Goal: Task Accomplishment & Management: Complete application form

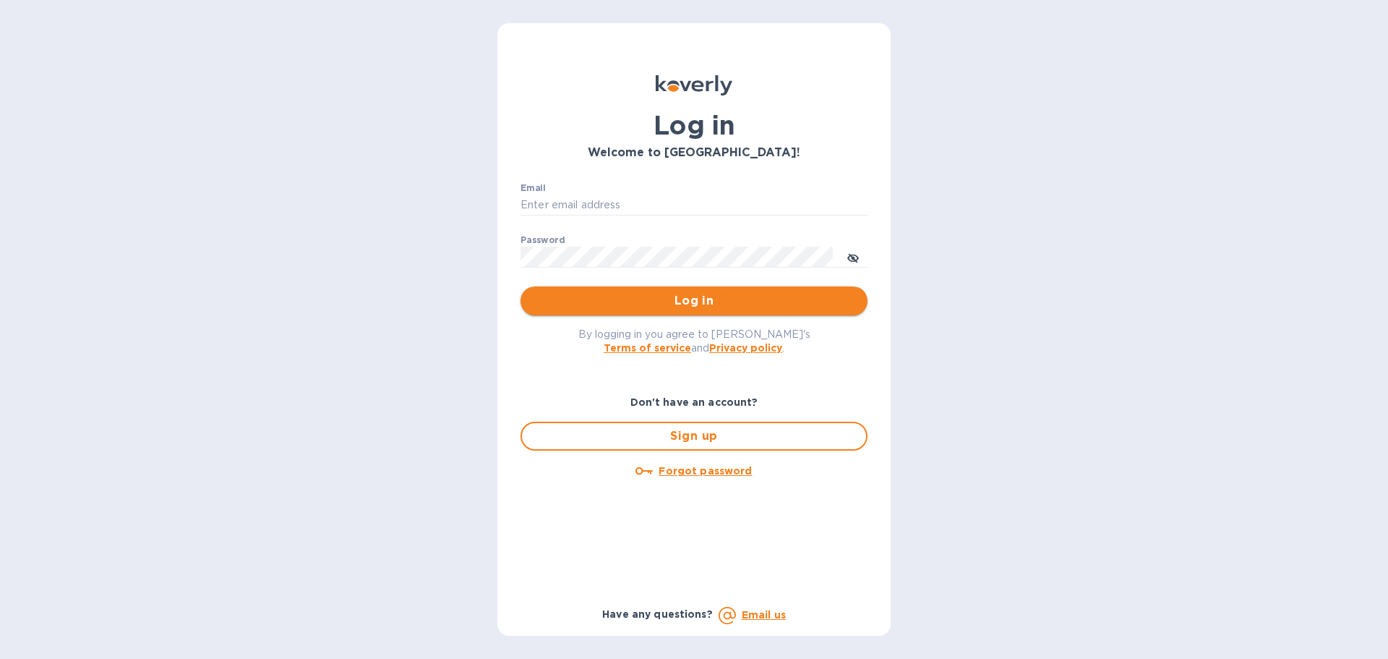
type input "[PERSON_NAME][EMAIL_ADDRESS][DOMAIN_NAME]"
click at [620, 294] on span "Log in" at bounding box center [694, 300] width 324 height 17
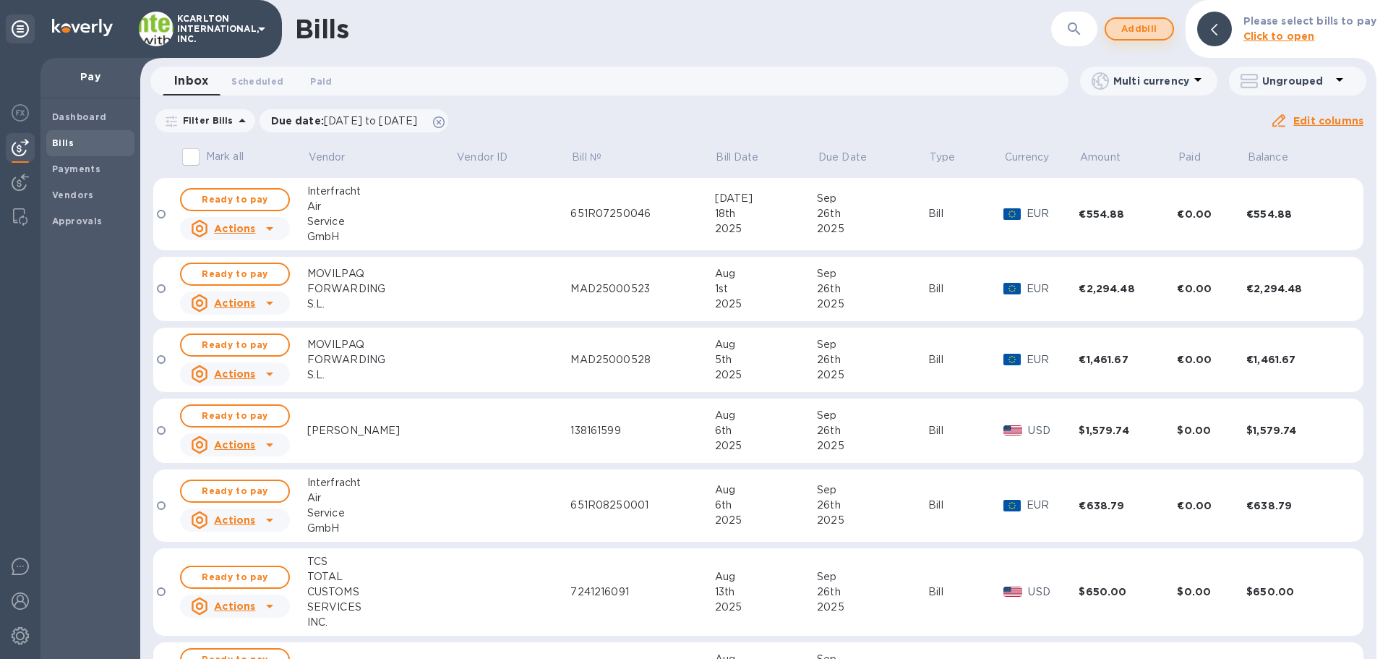
click at [1137, 30] on span "Add bill" at bounding box center [1139, 28] width 43 height 17
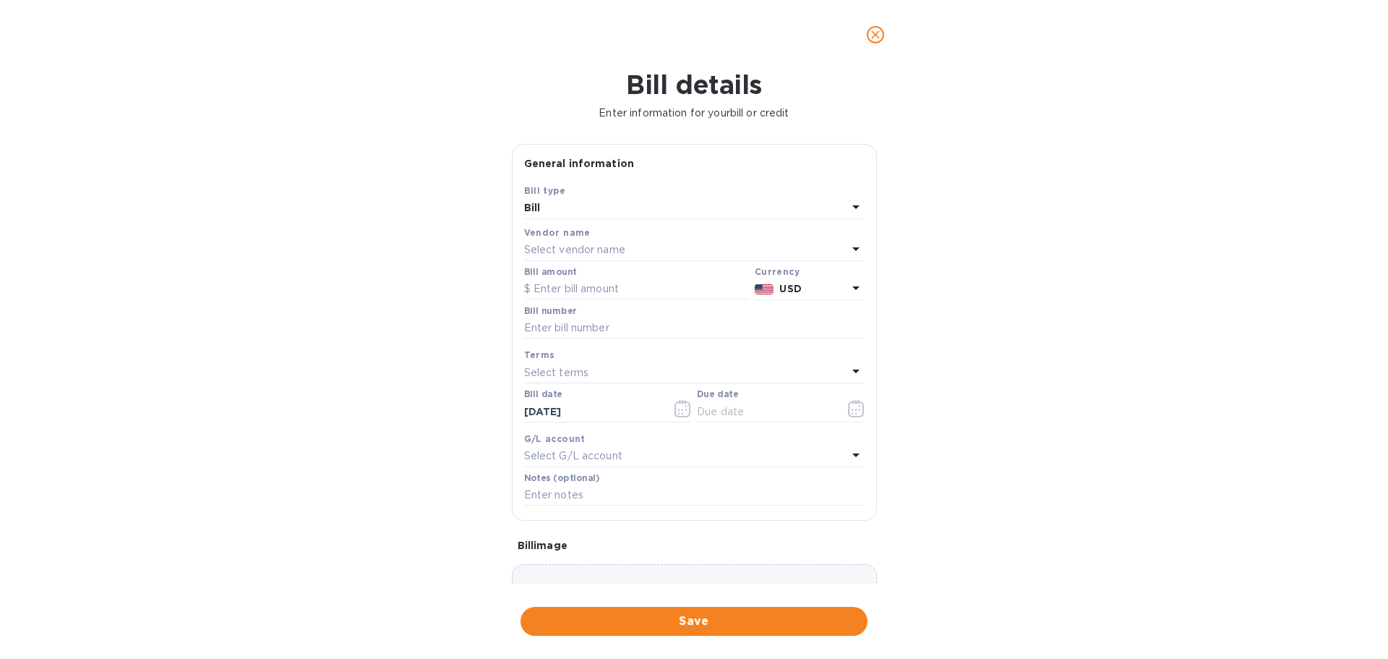
click at [554, 245] on p "Select vendor name" at bounding box center [574, 249] width 101 height 15
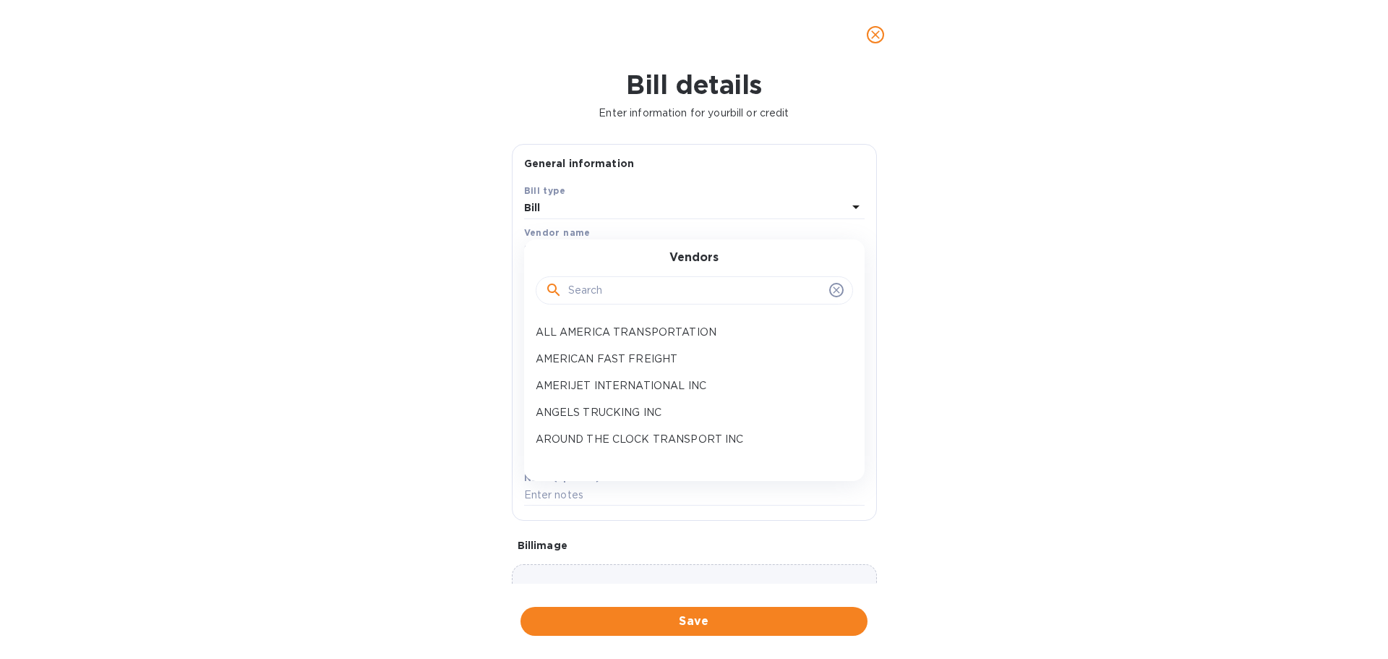
click at [596, 300] on input "text" at bounding box center [695, 291] width 255 height 22
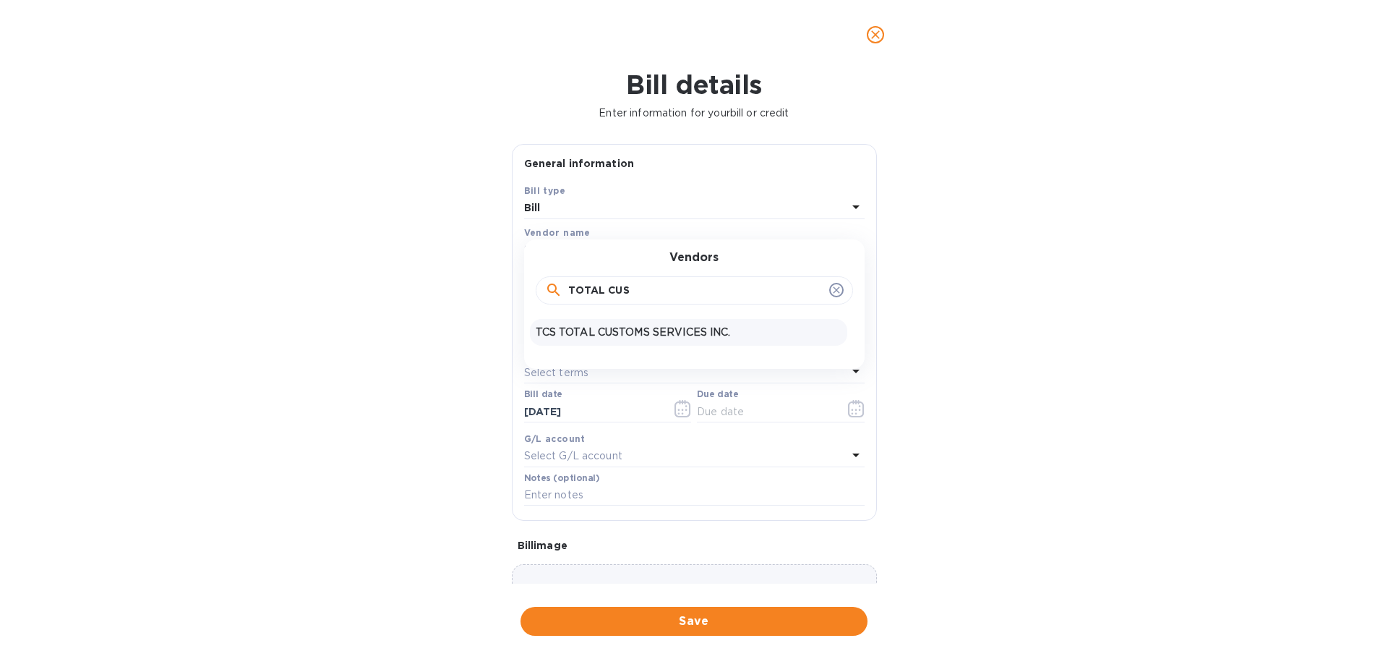
type input "TOTAL CUS"
click at [606, 323] on div "TCS TOTAL CUSTOMS SERVICES INC." at bounding box center [688, 332] width 317 height 27
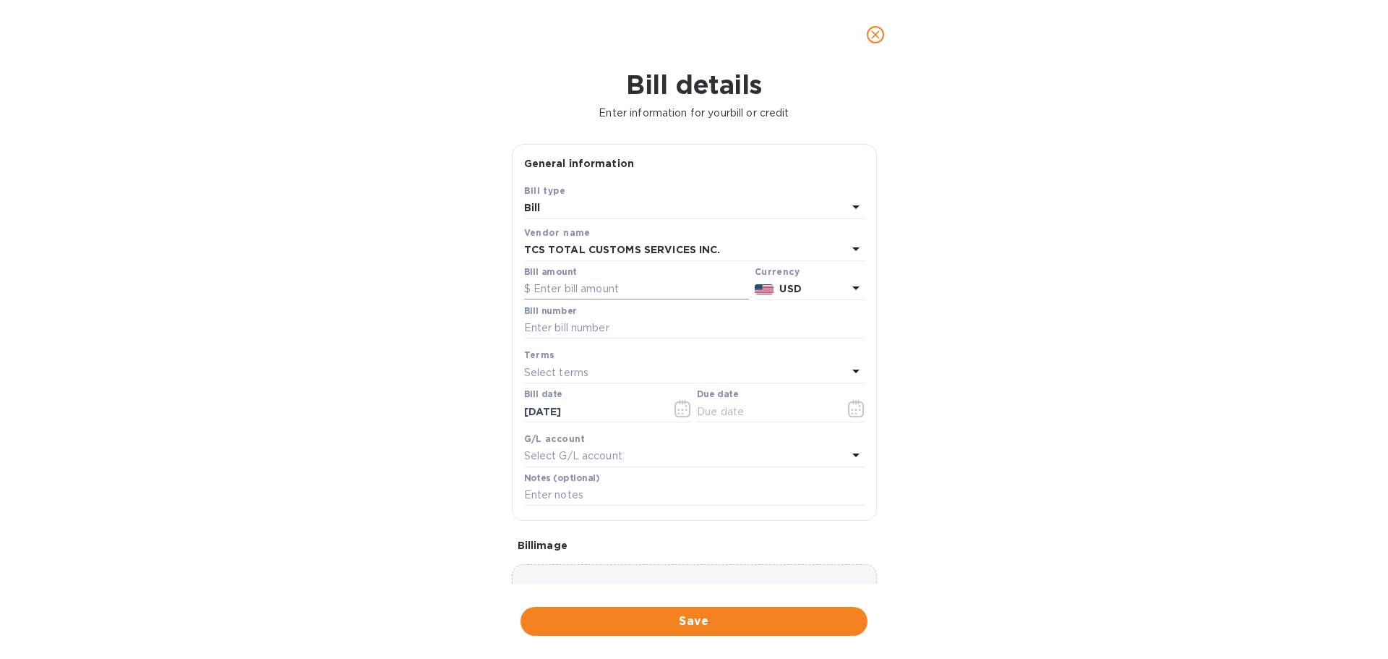
click at [577, 293] on input "text" at bounding box center [636, 289] width 225 height 22
type input "8"
type input "1,495"
type input "8261245411"
click at [711, 410] on input "text" at bounding box center [765, 411] width 137 height 22
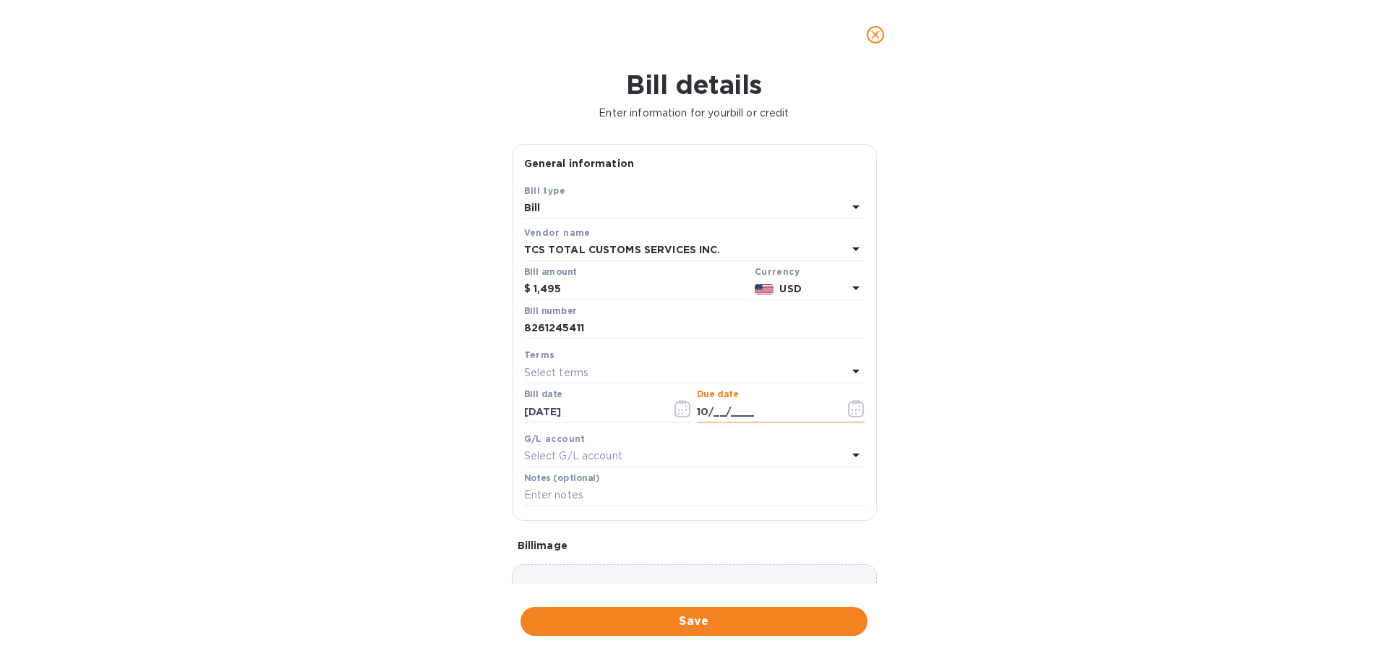
type input "10/__/____"
click at [721, 416] on input "10/__/____" at bounding box center [765, 411] width 137 height 22
type input "10/17/2025"
click at [593, 360] on div "Terms" at bounding box center [694, 354] width 340 height 15
click at [593, 369] on div "NET 30" at bounding box center [685, 372] width 323 height 20
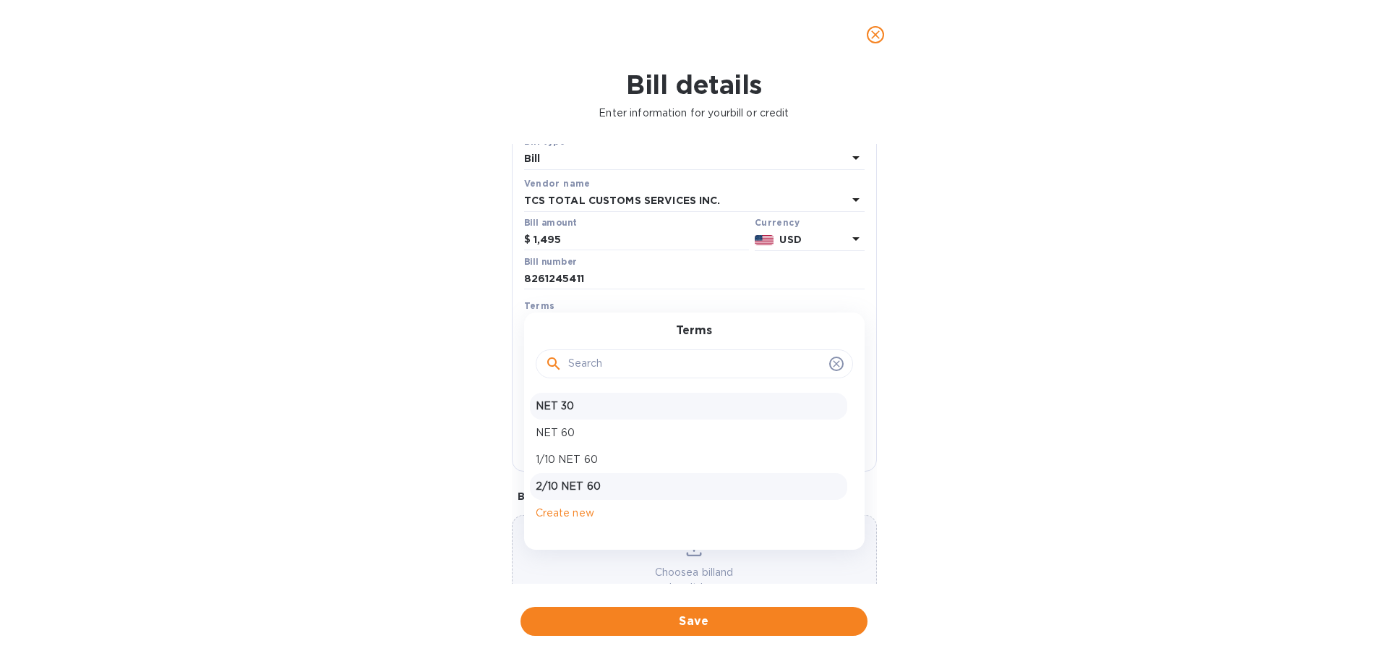
scroll to position [72, 0]
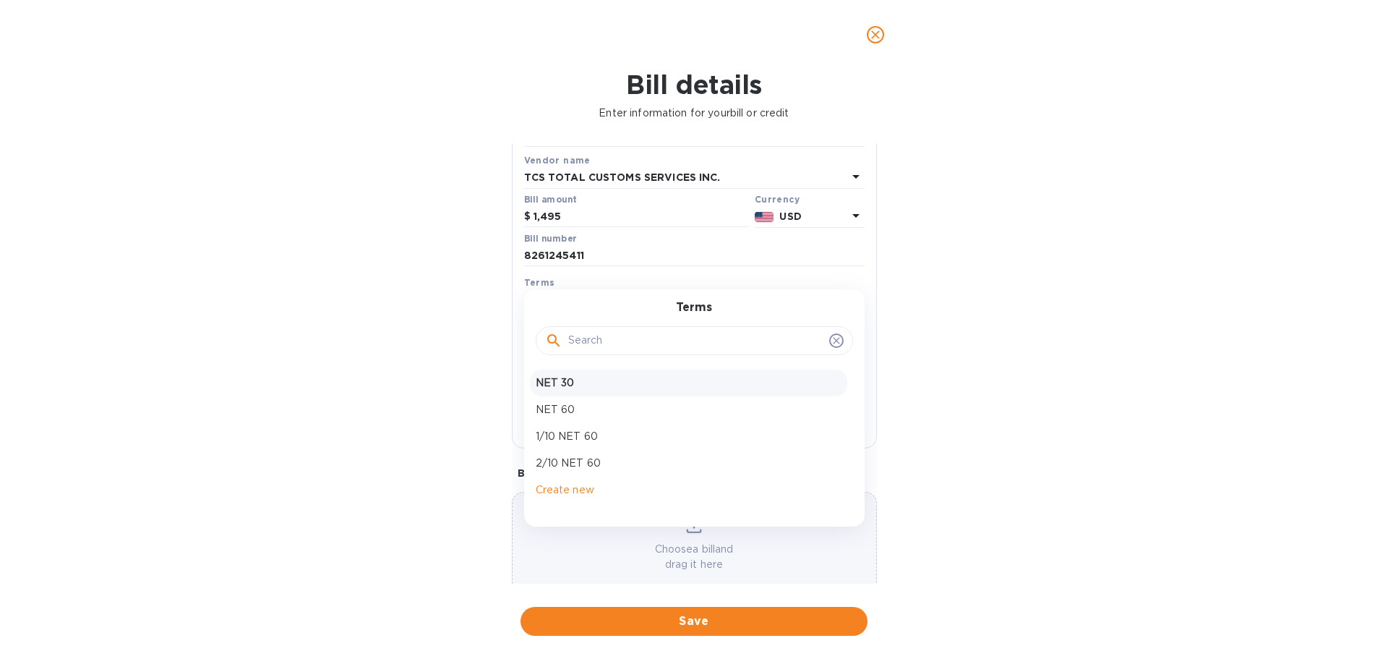
click at [413, 398] on div "Bill details Enter information for your bill or credit General information Save…" at bounding box center [694, 363] width 1388 height 589
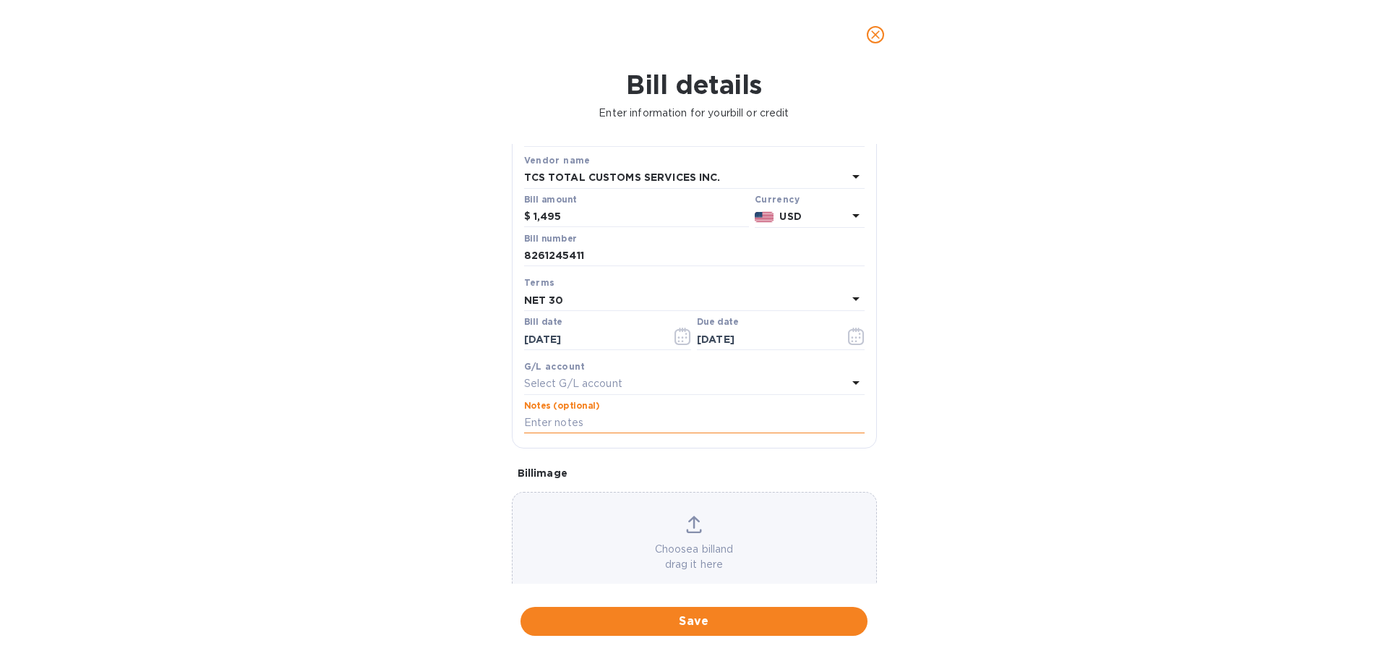
click at [568, 416] on input "text" at bounding box center [694, 423] width 340 height 22
type input "7250834"
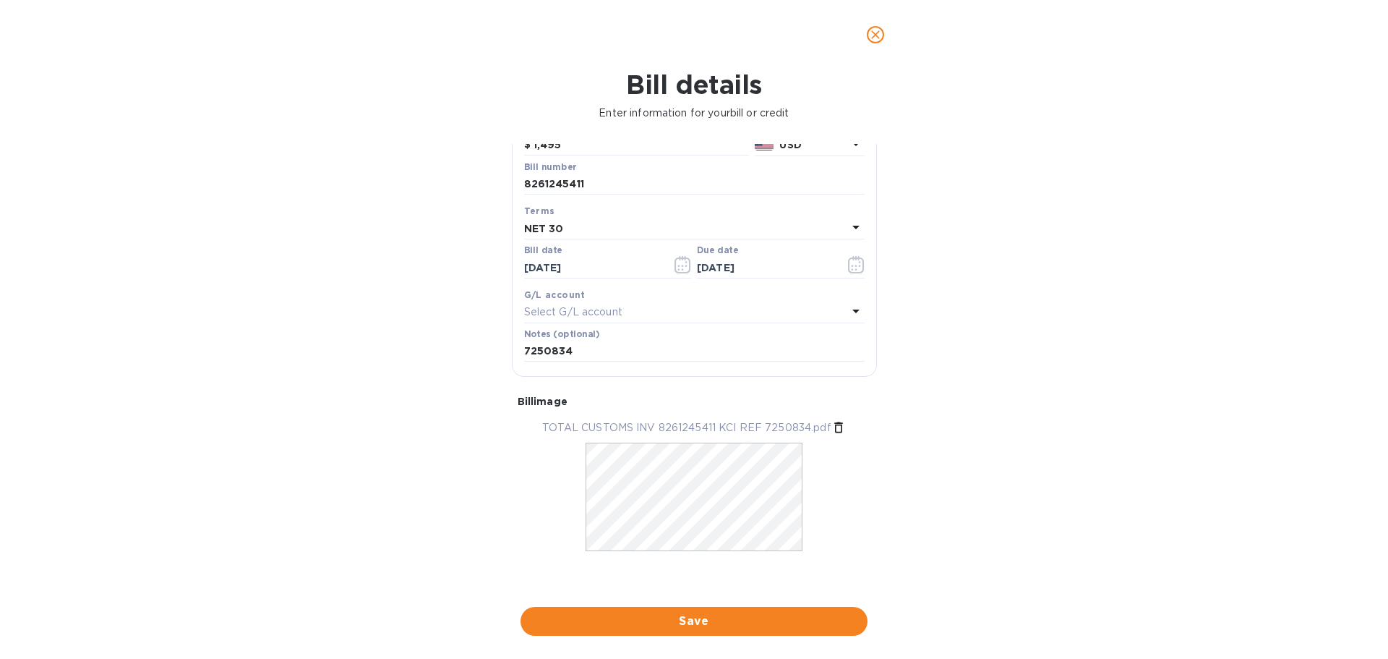
scroll to position [146, 0]
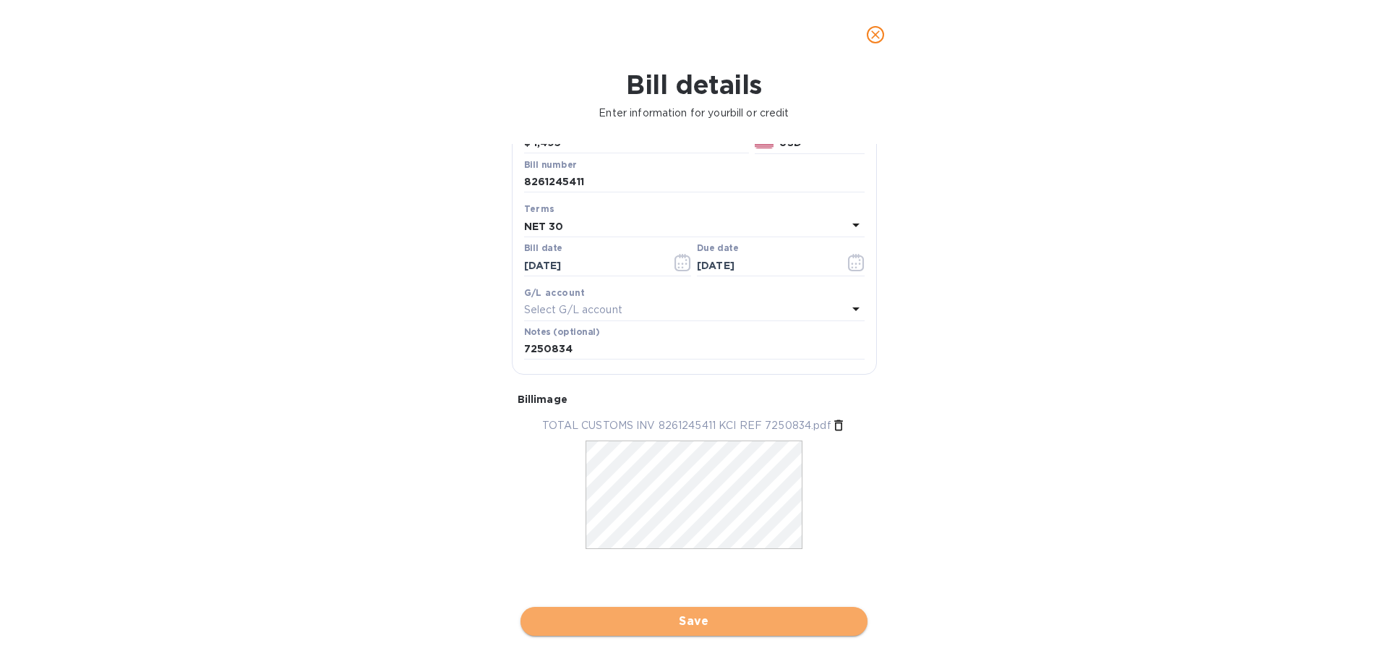
drag, startPoint x: 705, startPoint y: 625, endPoint x: 909, endPoint y: 585, distance: 207.7
click at [705, 625] on span "Save" at bounding box center [694, 620] width 324 height 17
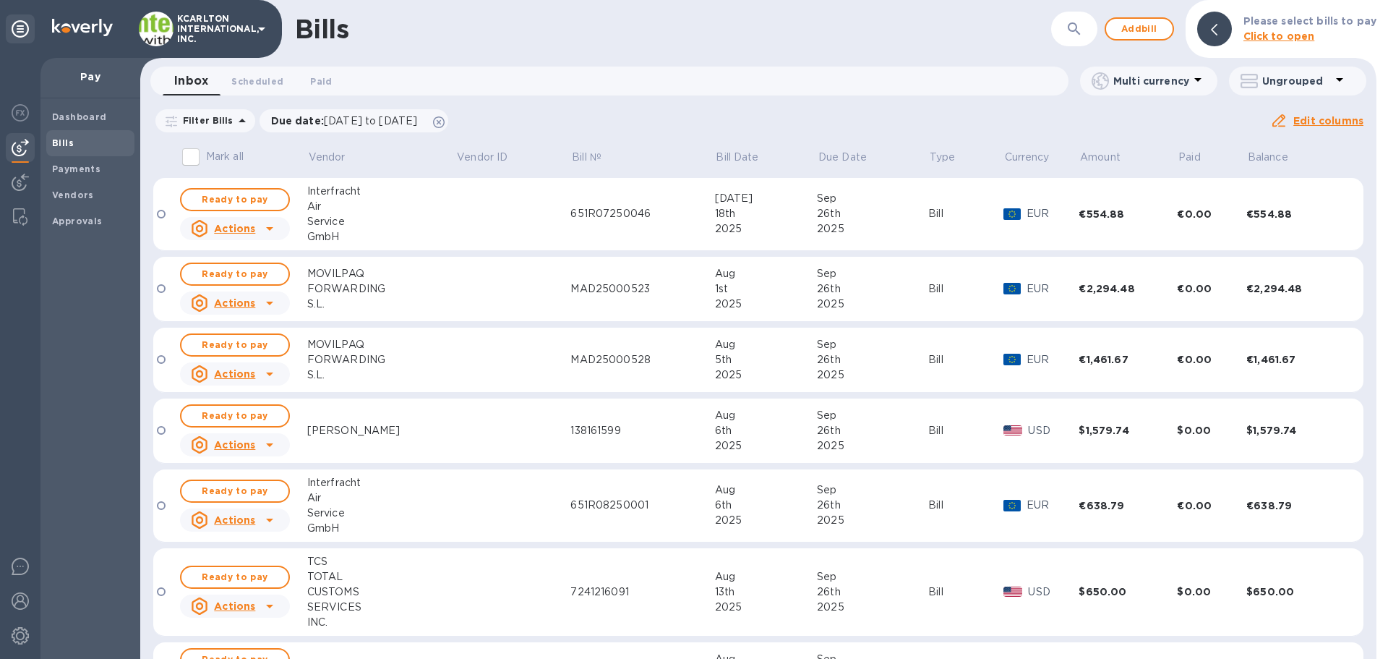
click at [1073, 26] on icon "button" at bounding box center [1074, 28] width 17 height 17
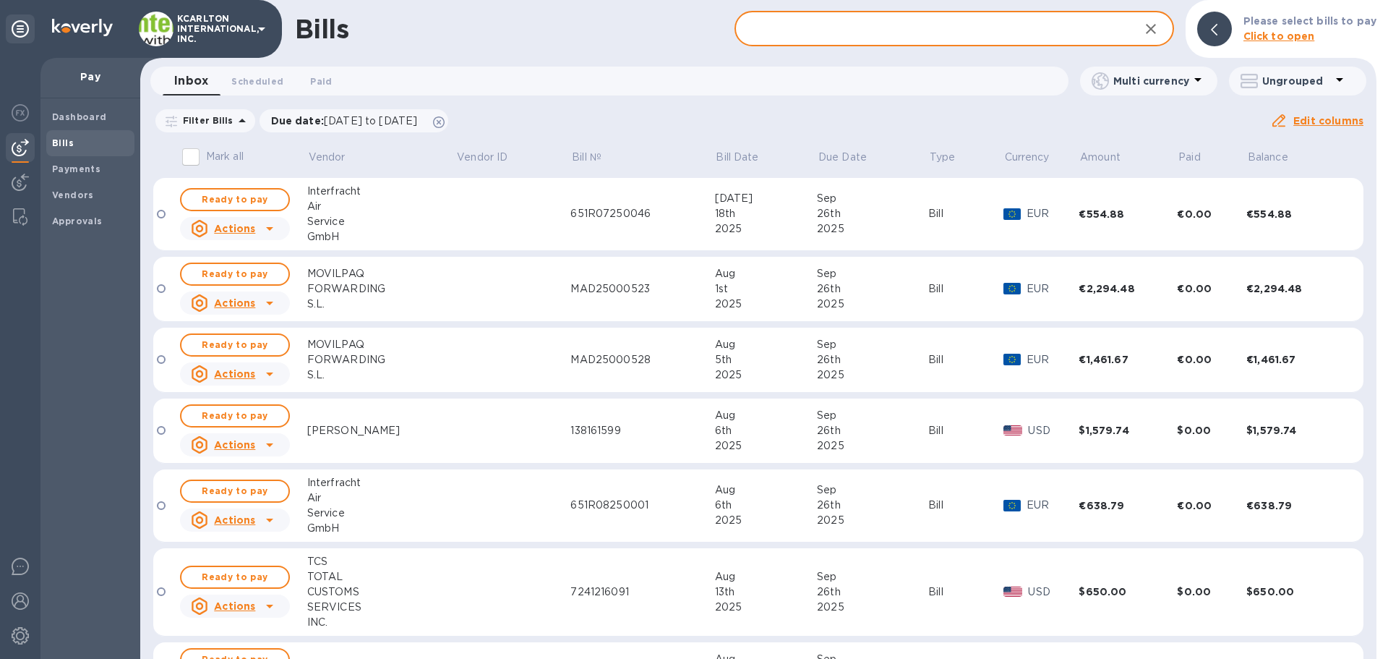
drag, startPoint x: 1053, startPoint y: 35, endPoint x: 1123, endPoint y: 30, distance: 71.0
click at [1054, 35] on input "text" at bounding box center [930, 29] width 393 height 35
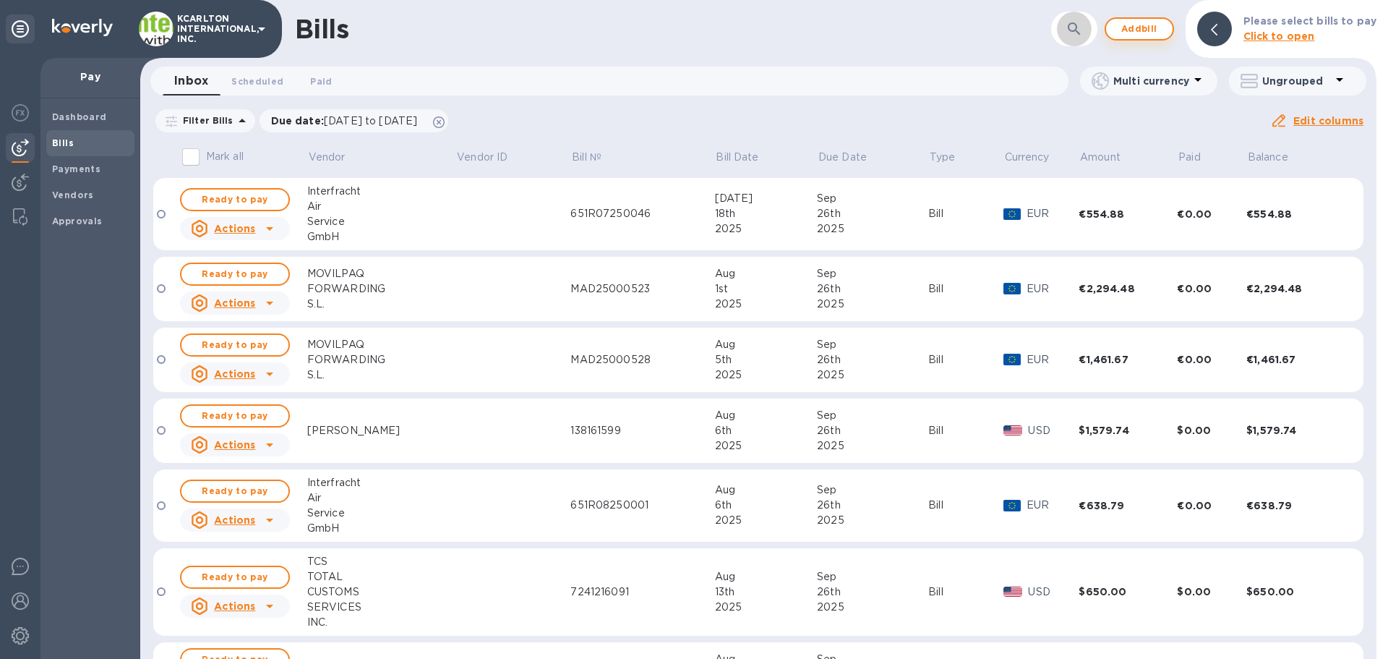
click at [1131, 34] on span "Add bill" at bounding box center [1139, 28] width 43 height 17
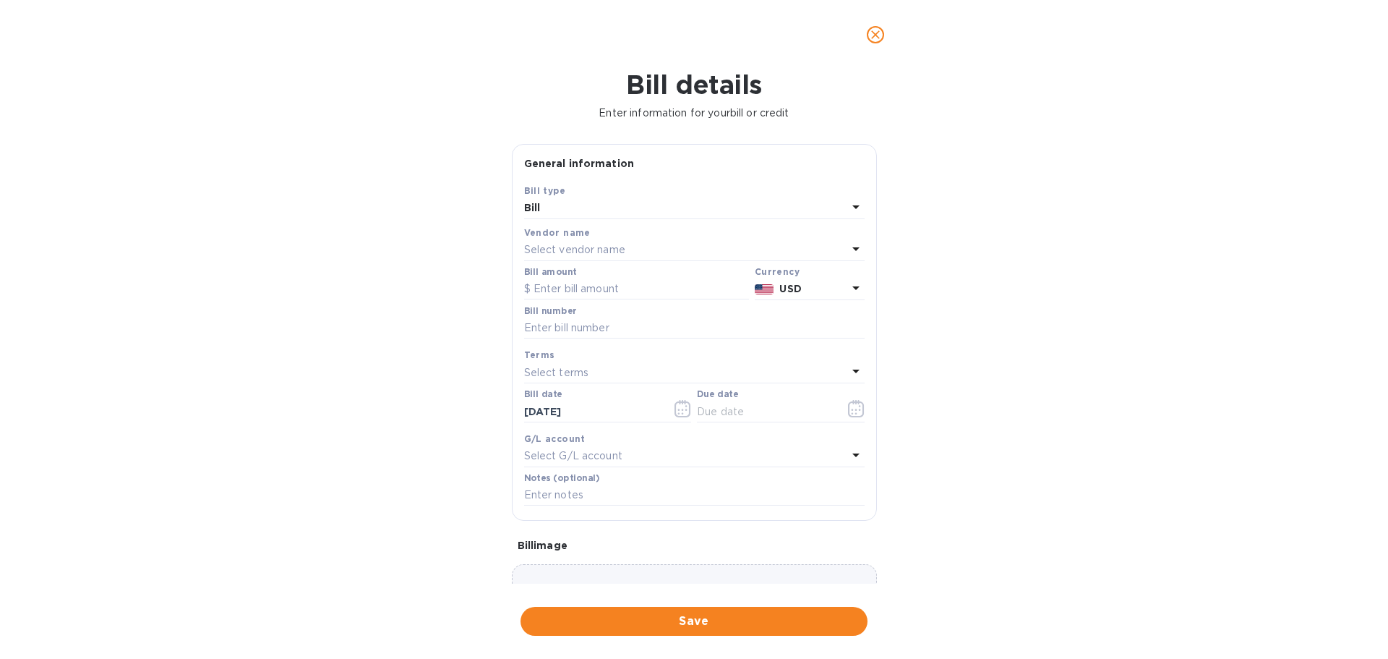
click at [546, 254] on p "Select vendor name" at bounding box center [574, 249] width 101 height 15
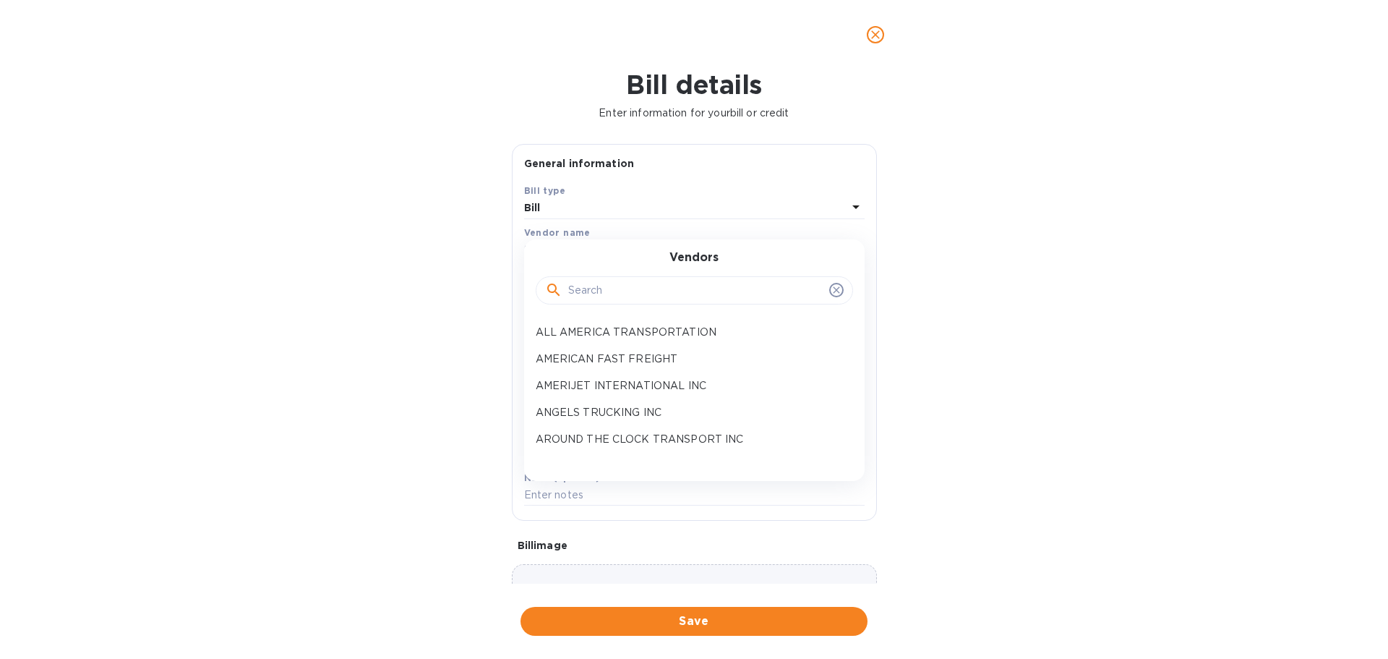
click at [577, 285] on input "text" at bounding box center [695, 291] width 255 height 22
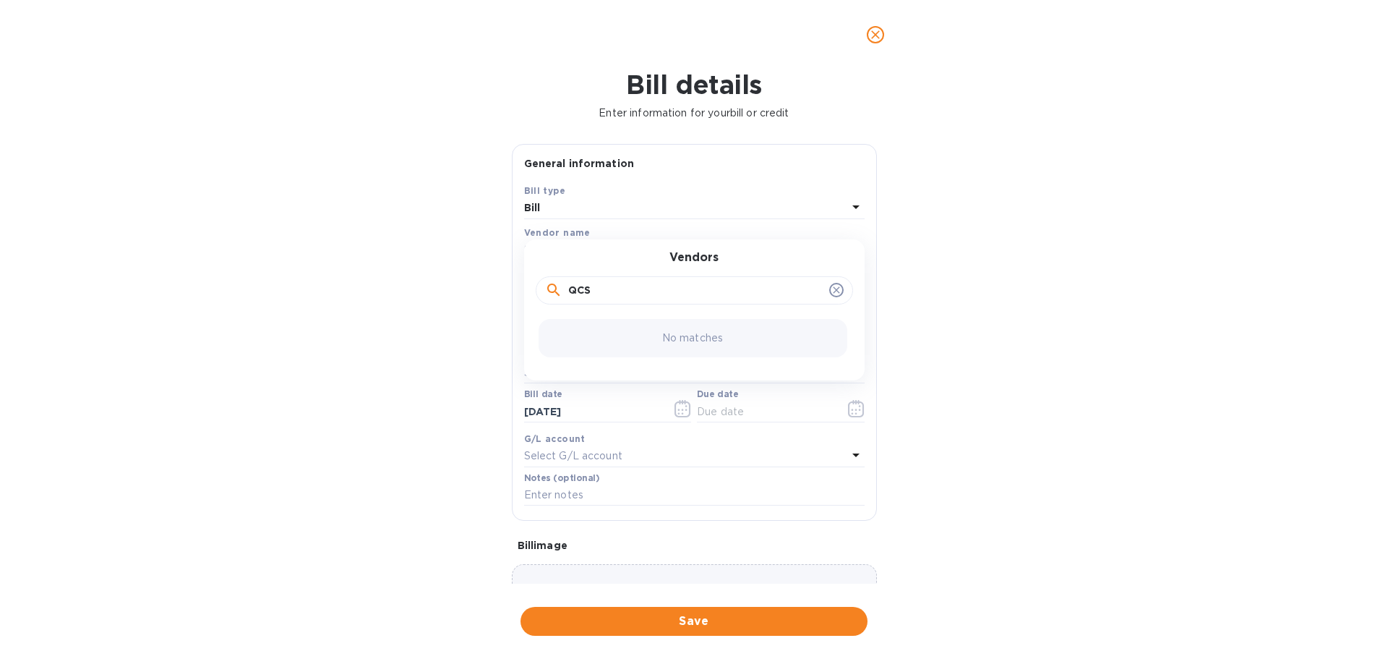
drag, startPoint x: 593, startPoint y: 288, endPoint x: 560, endPoint y: 286, distance: 34.0
click at [560, 286] on div "QCS" at bounding box center [694, 291] width 299 height 22
click at [645, 320] on div "No matches" at bounding box center [693, 338] width 309 height 38
drag, startPoint x: 618, startPoint y: 279, endPoint x: 627, endPoint y: 292, distance: 15.6
click at [618, 280] on input "QUICK" at bounding box center [695, 291] width 255 height 22
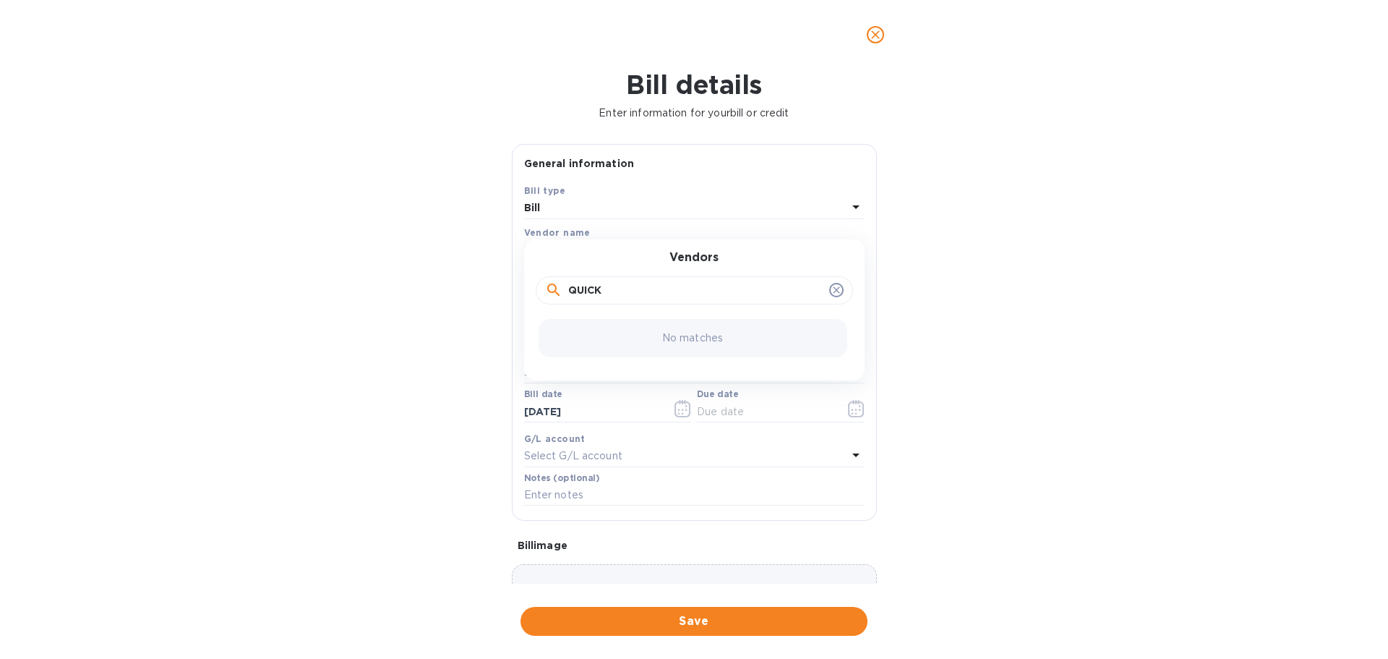
drag, startPoint x: 627, startPoint y: 292, endPoint x: 521, endPoint y: 287, distance: 105.7
click at [541, 287] on div "QUICK" at bounding box center [694, 290] width 317 height 29
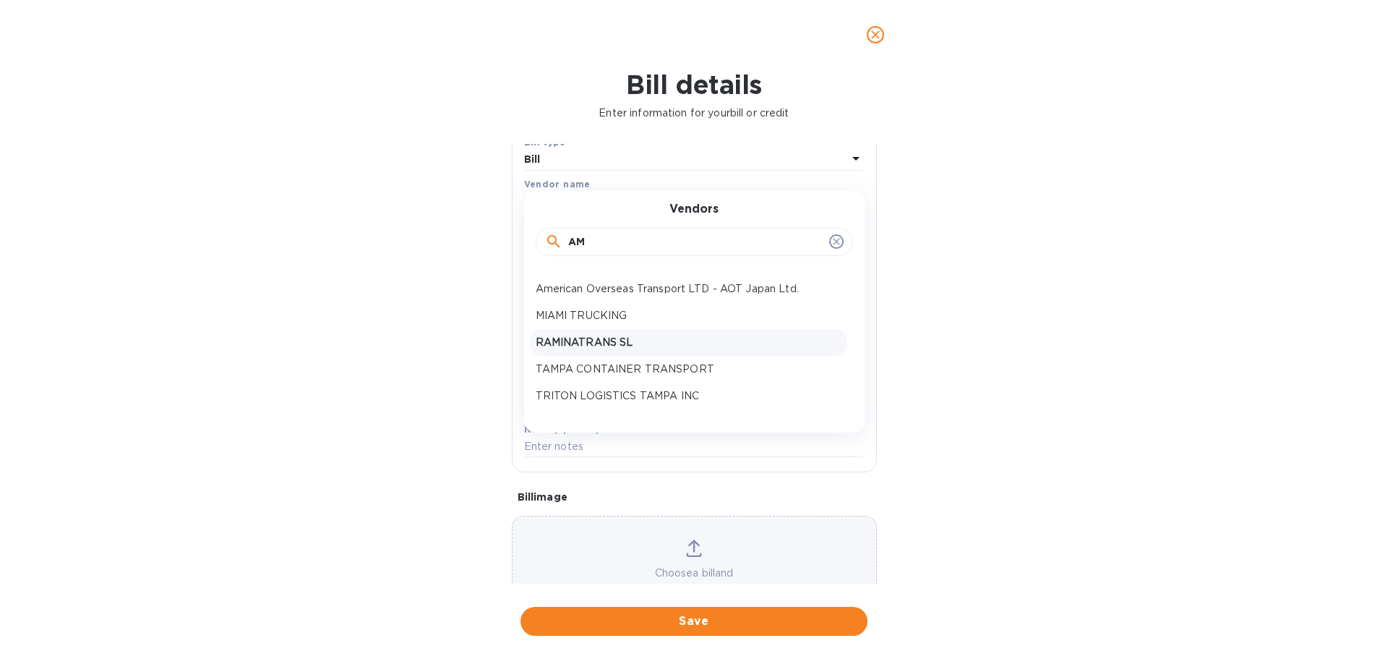
scroll to position [72, 0]
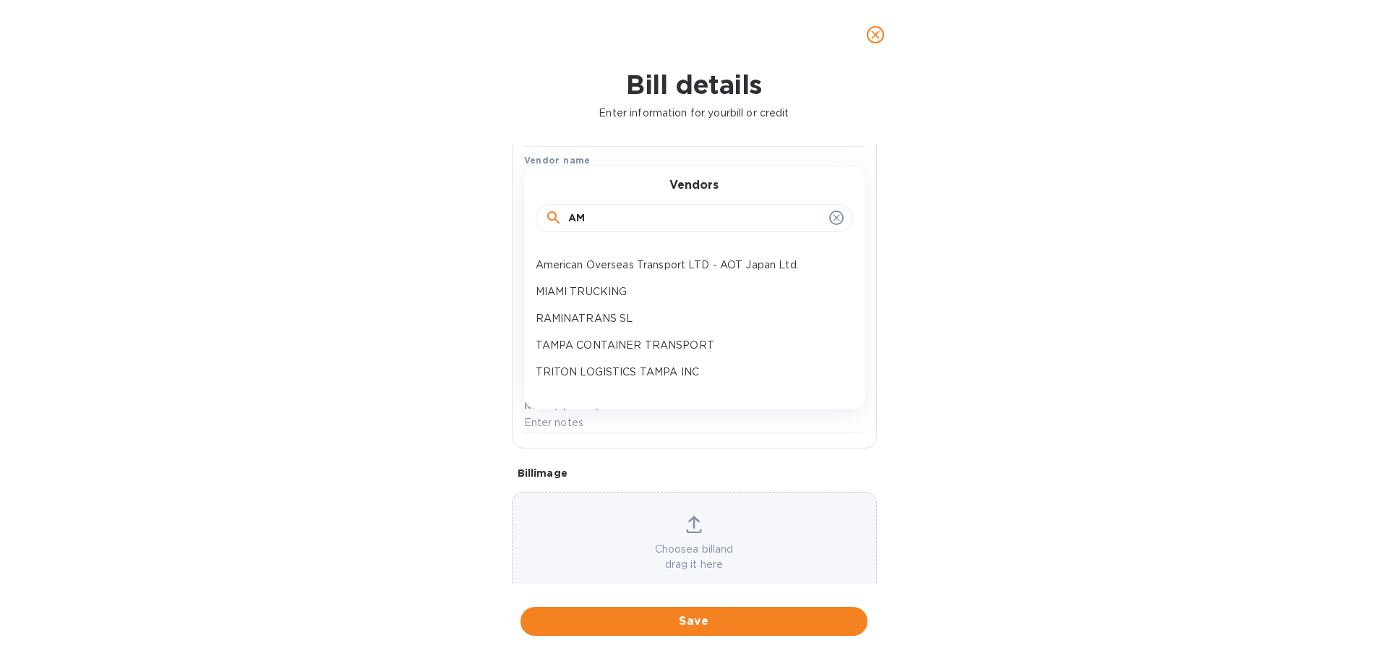
click at [612, 220] on input "AM" at bounding box center [695, 218] width 255 height 22
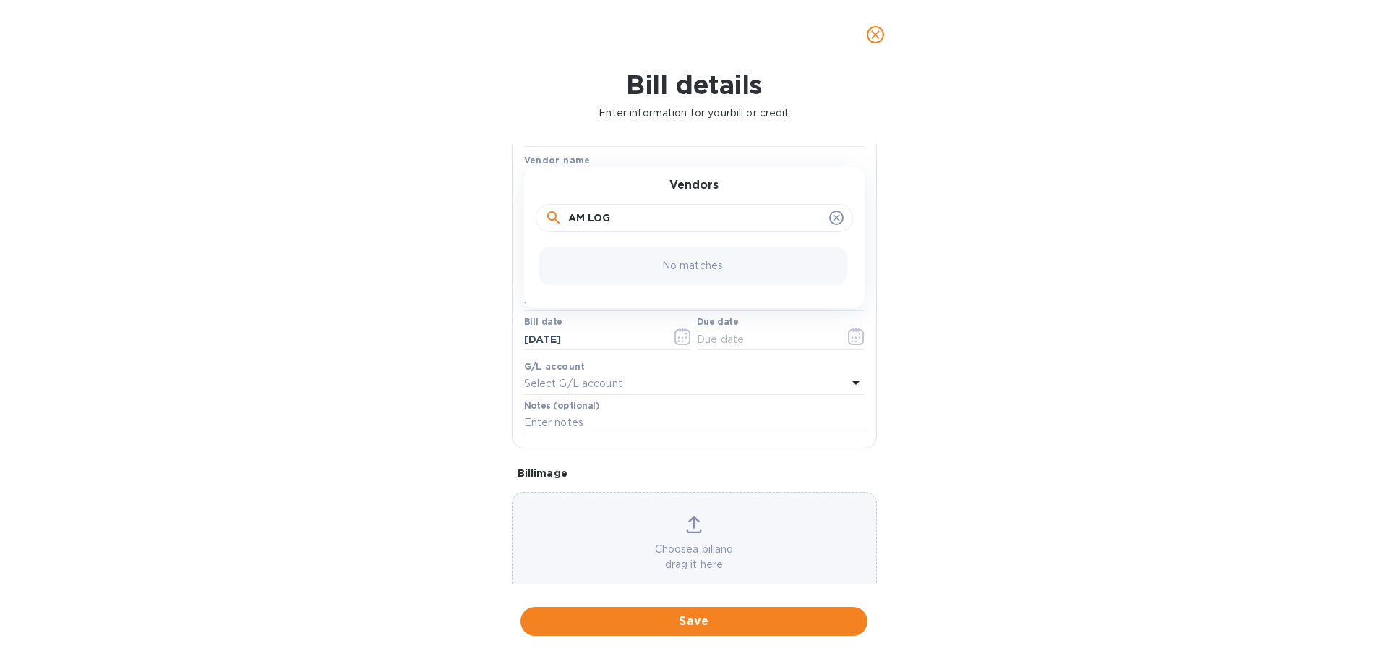
scroll to position [0, 0]
type input "AM LOG"
click at [871, 30] on icon "close" at bounding box center [875, 34] width 14 height 14
